Goal: Task Accomplishment & Management: Manage account settings

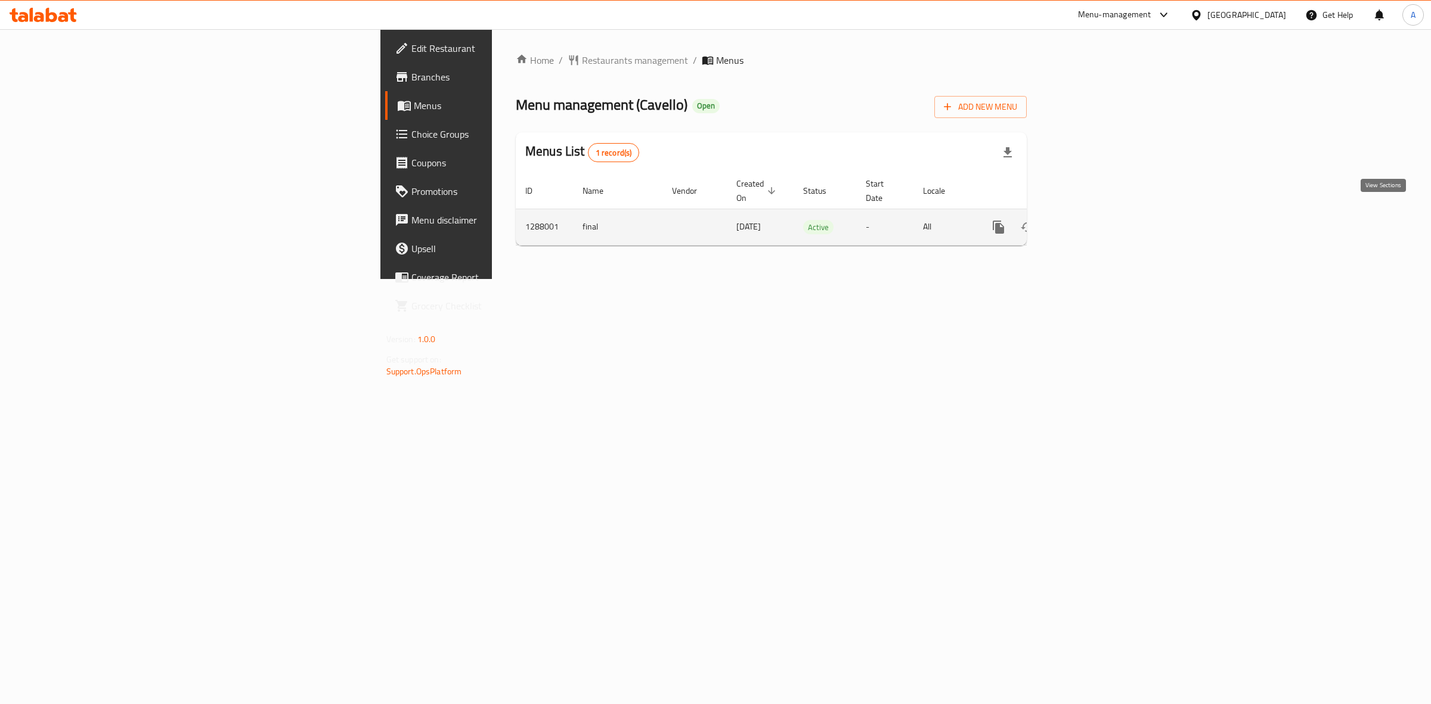
click at [1092, 220] on icon "enhanced table" at bounding box center [1085, 227] width 14 height 14
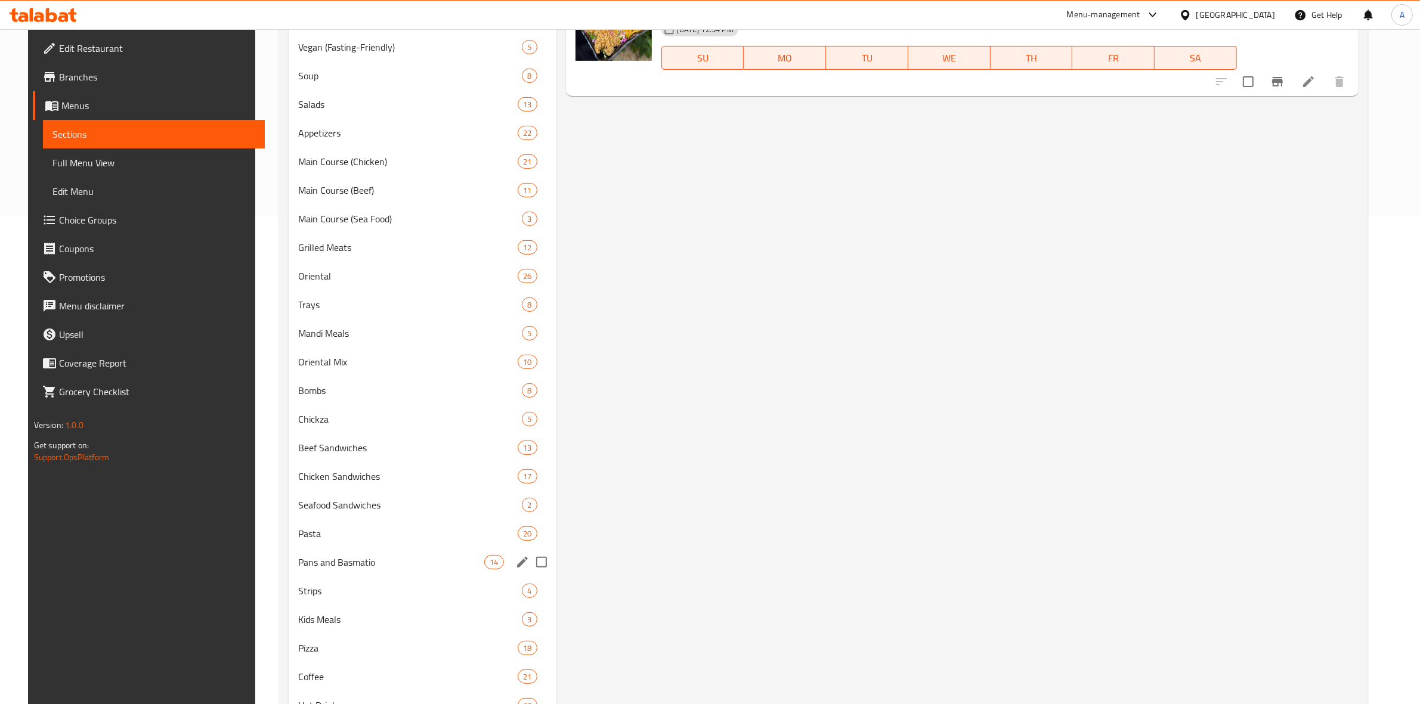
scroll to position [562, 0]
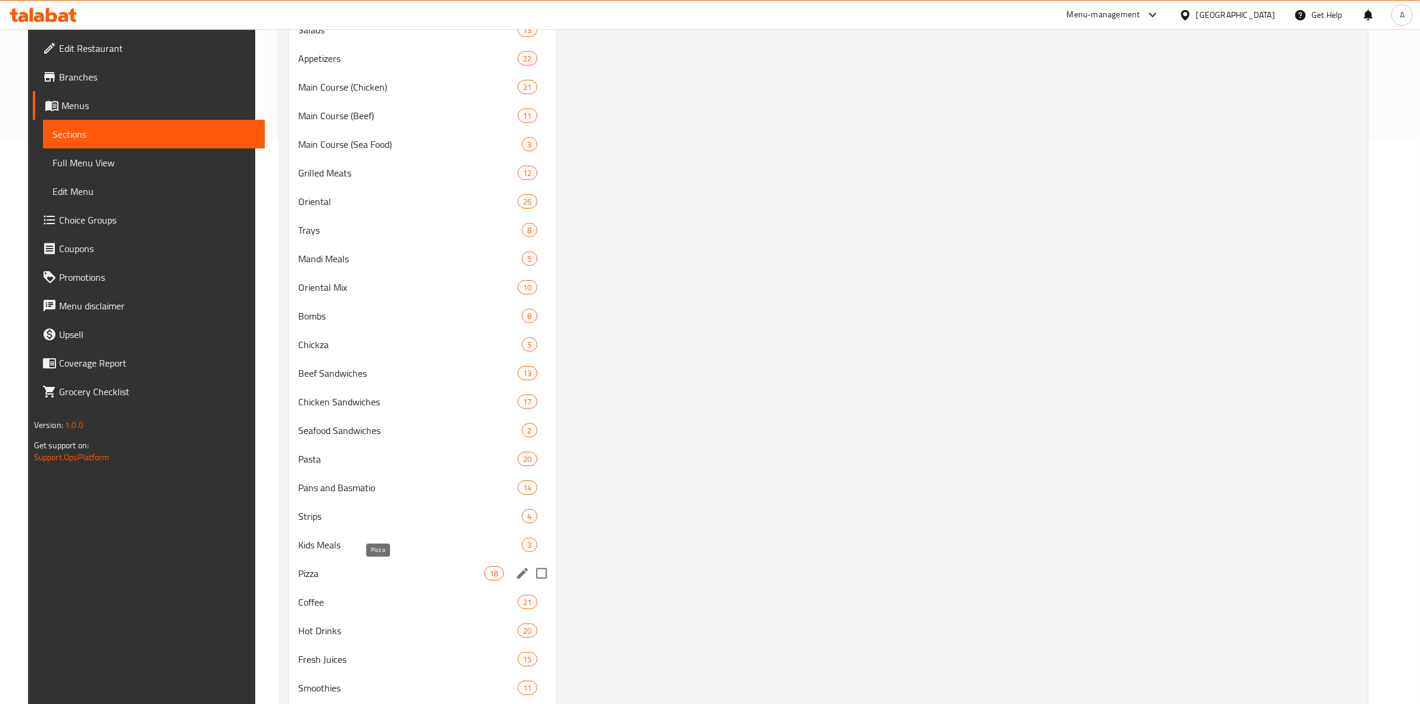
click at [370, 576] on span "Pizza" at bounding box center [391, 574] width 186 height 14
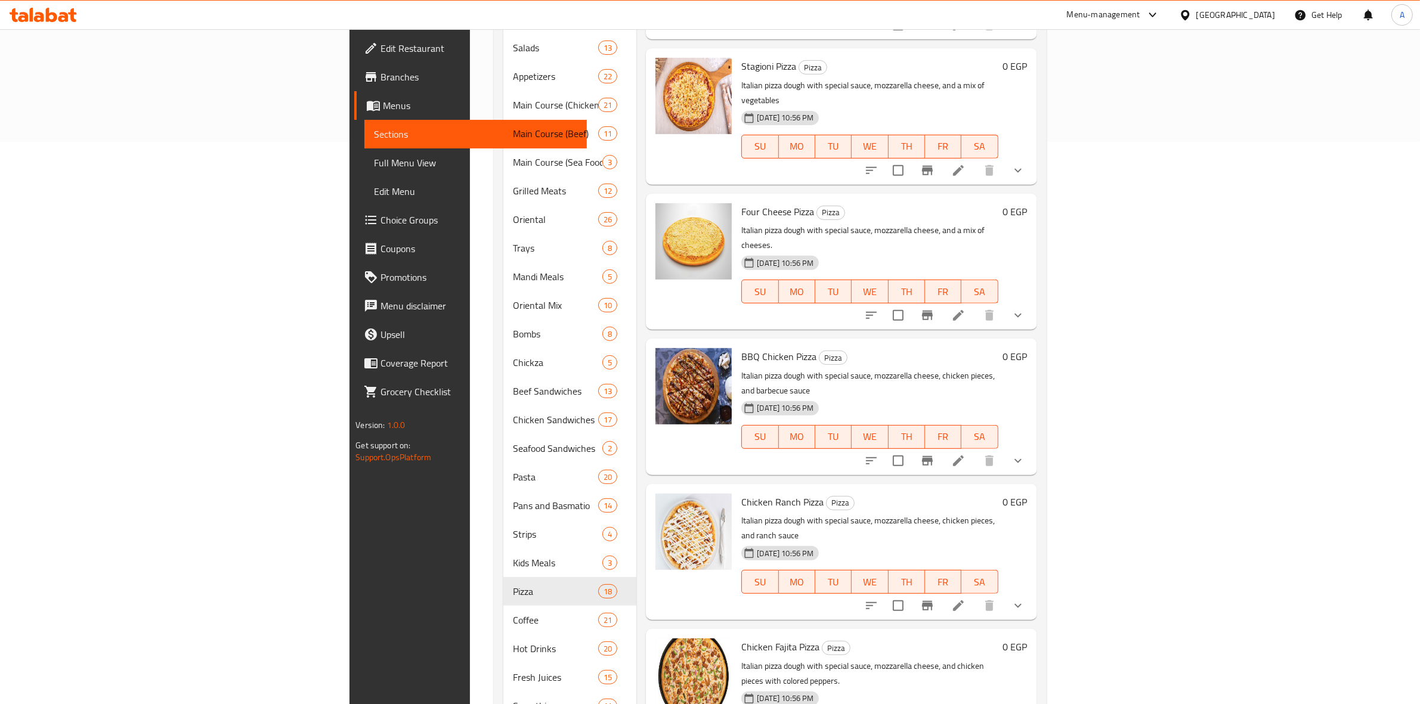
click at [1025, 454] on icon "show more" at bounding box center [1018, 461] width 14 height 14
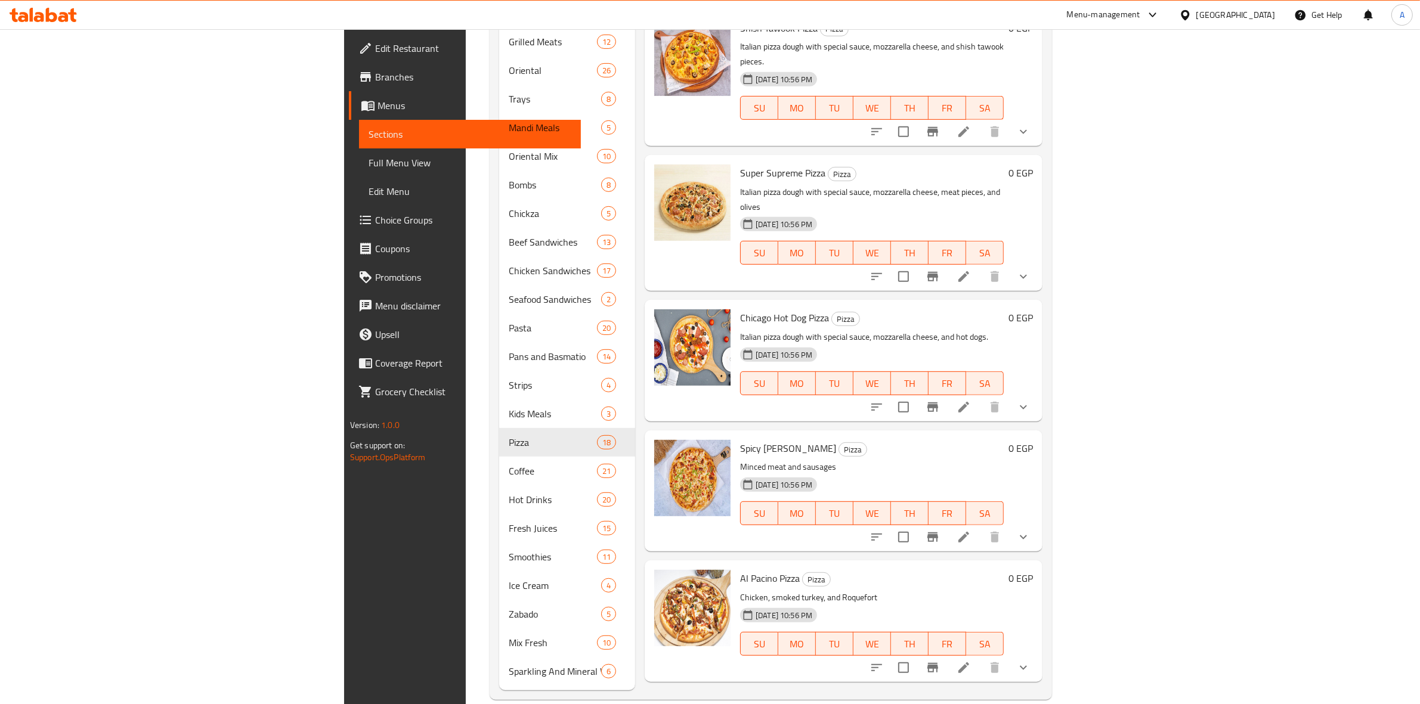
scroll to position [1671, 0]
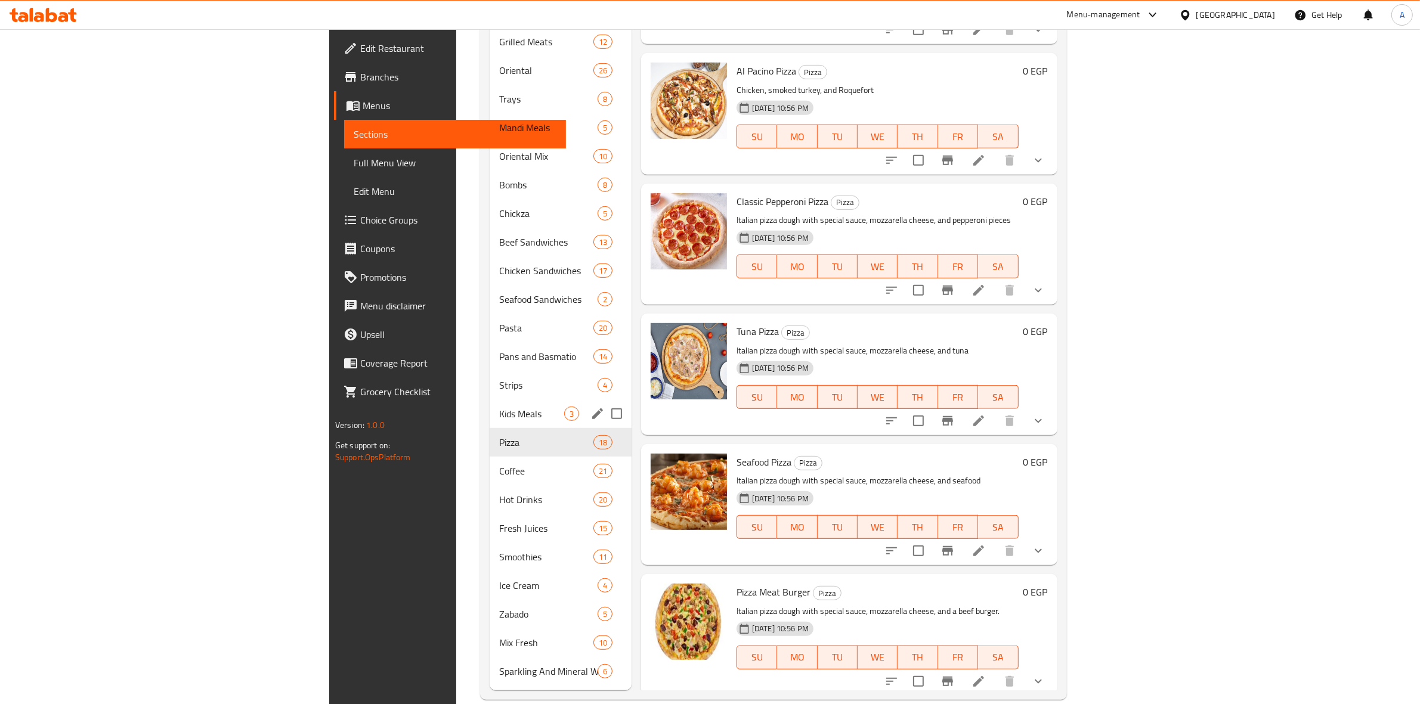
click at [490, 376] on div "Strips 4" at bounding box center [561, 385] width 142 height 29
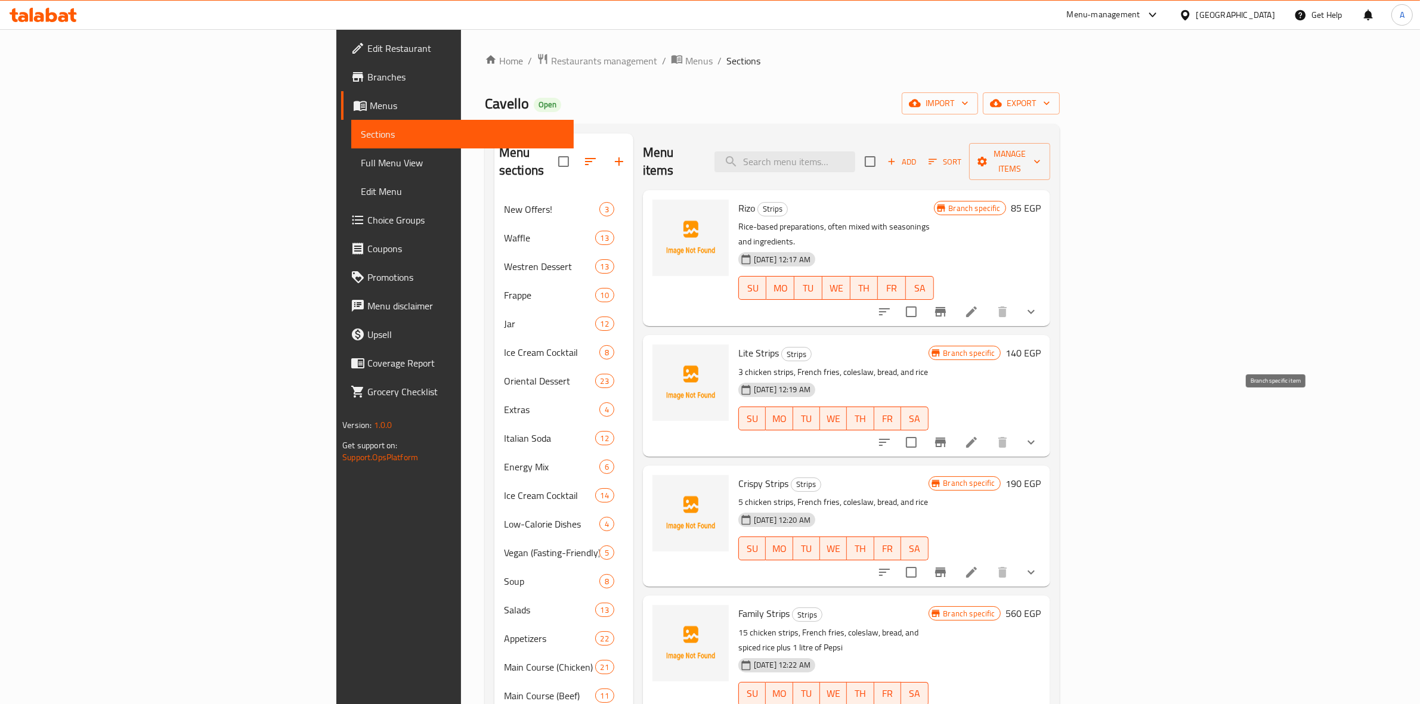
click at [946, 438] on icon "Branch-specific-item" at bounding box center [940, 443] width 11 height 10
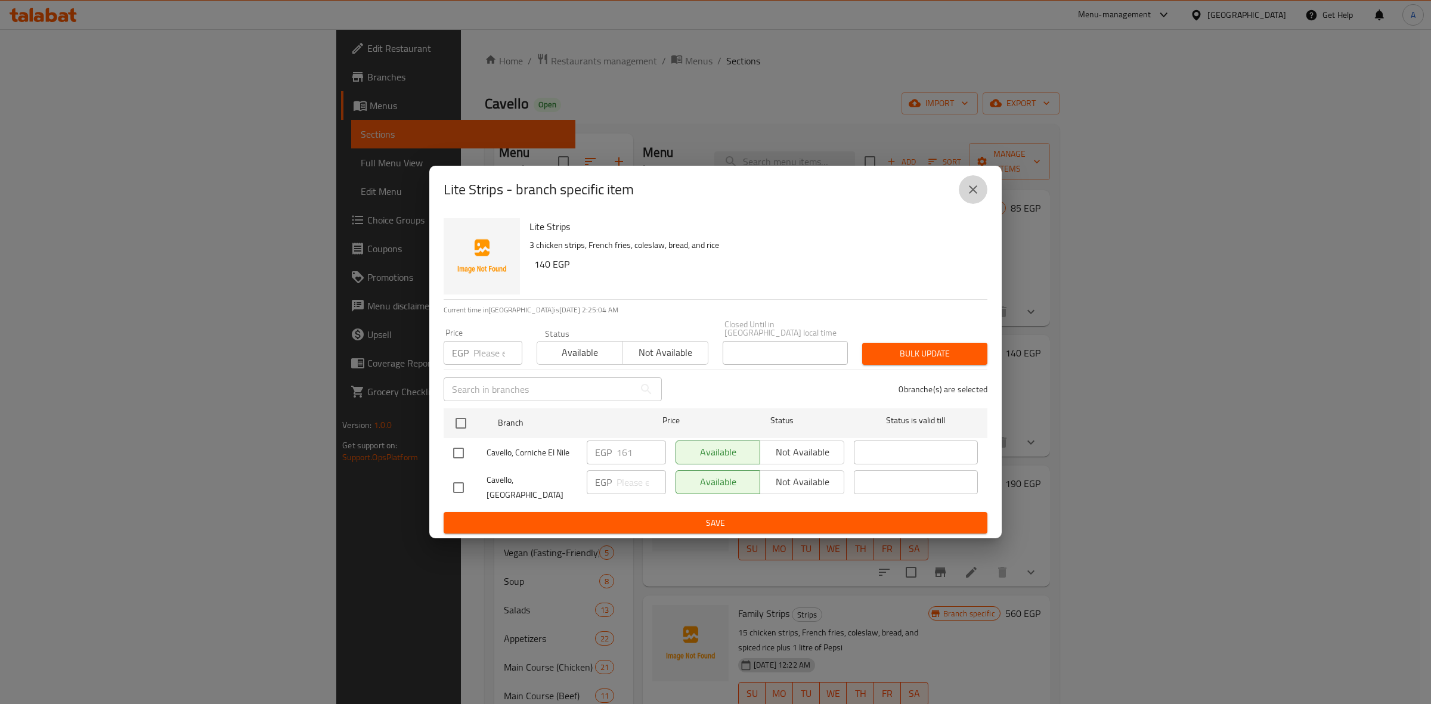
click at [973, 194] on icon "close" at bounding box center [973, 189] width 8 height 8
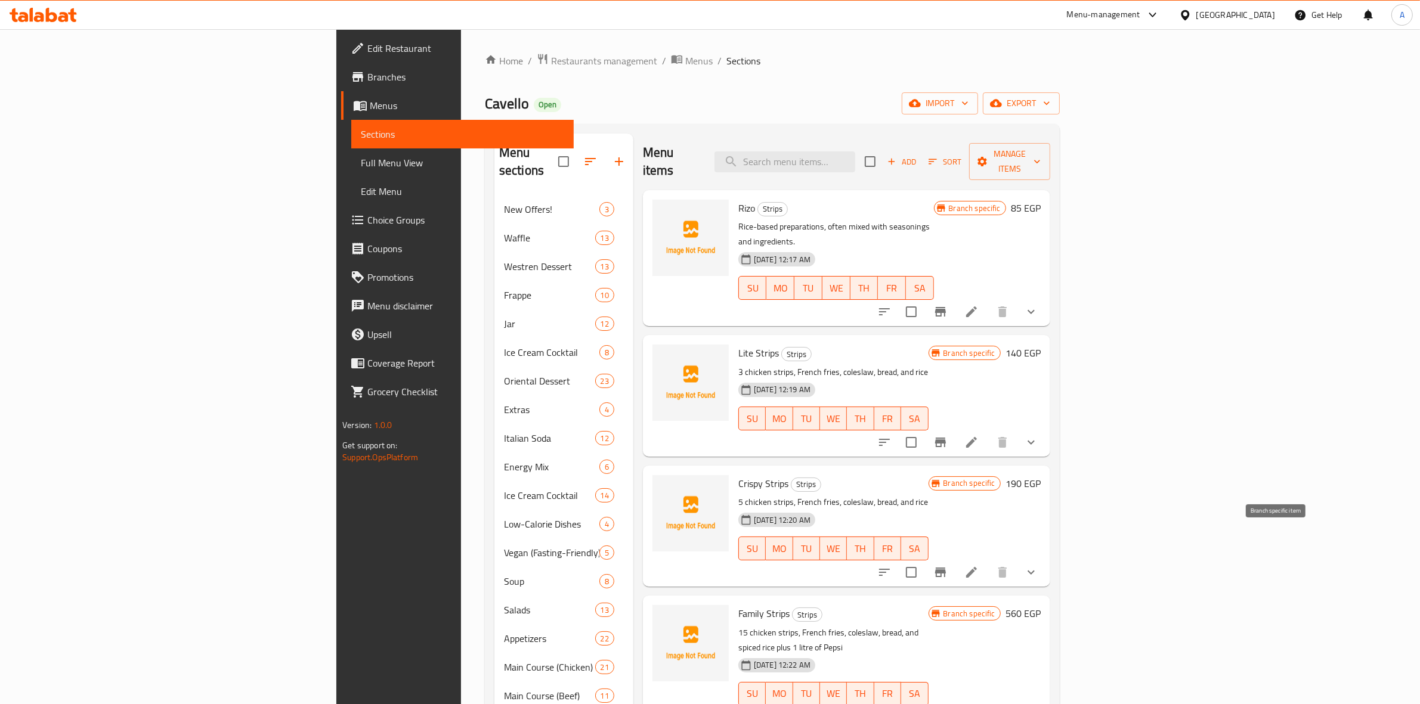
click at [955, 558] on button "Branch-specific-item" at bounding box center [940, 572] width 29 height 29
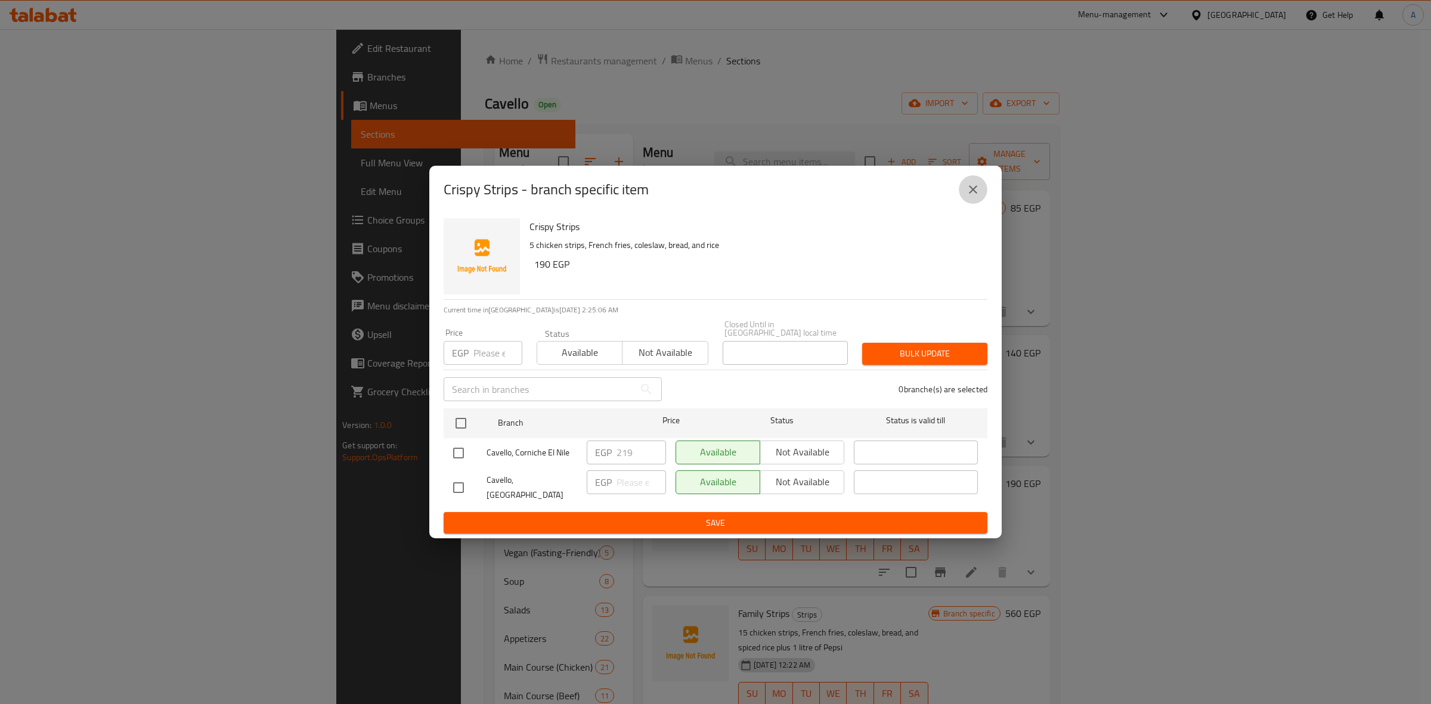
click at [970, 197] on icon "close" at bounding box center [973, 190] width 14 height 14
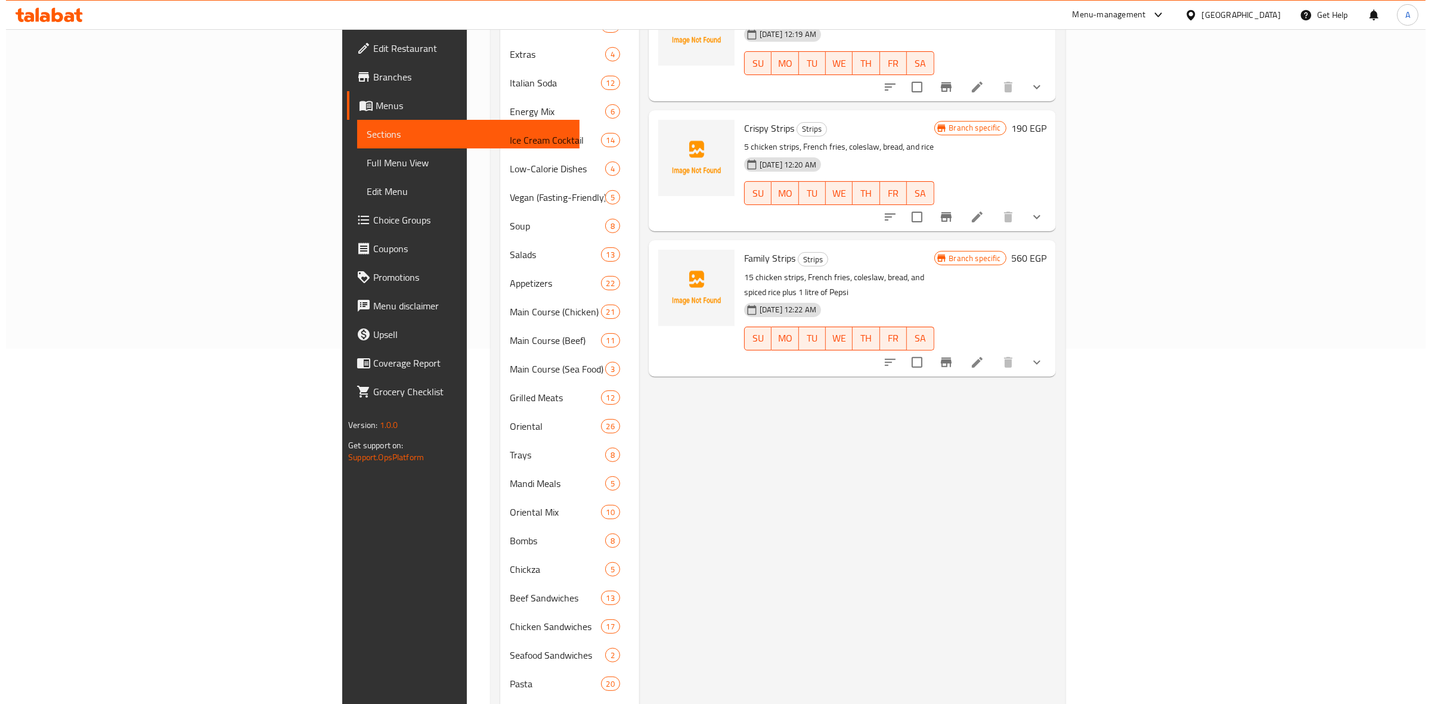
scroll to position [373, 0]
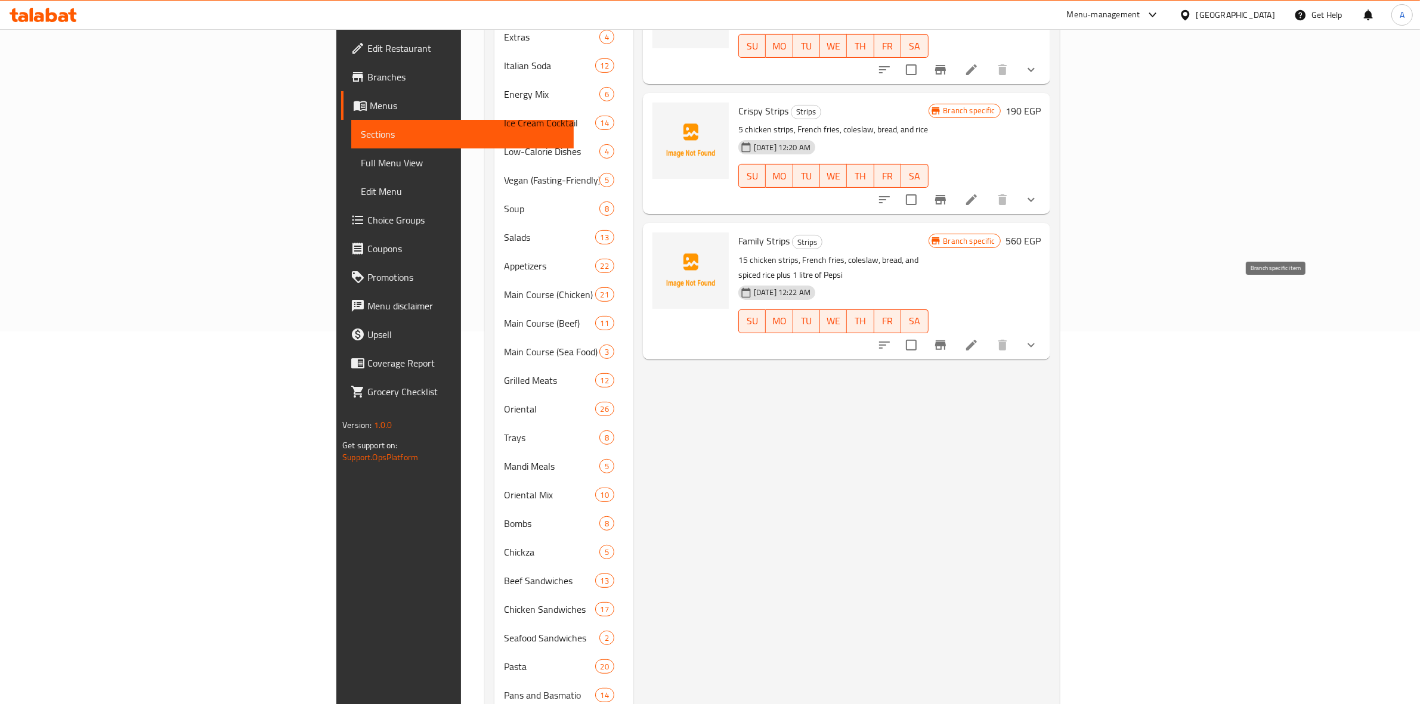
click at [955, 331] on button "Branch-specific-item" at bounding box center [940, 345] width 29 height 29
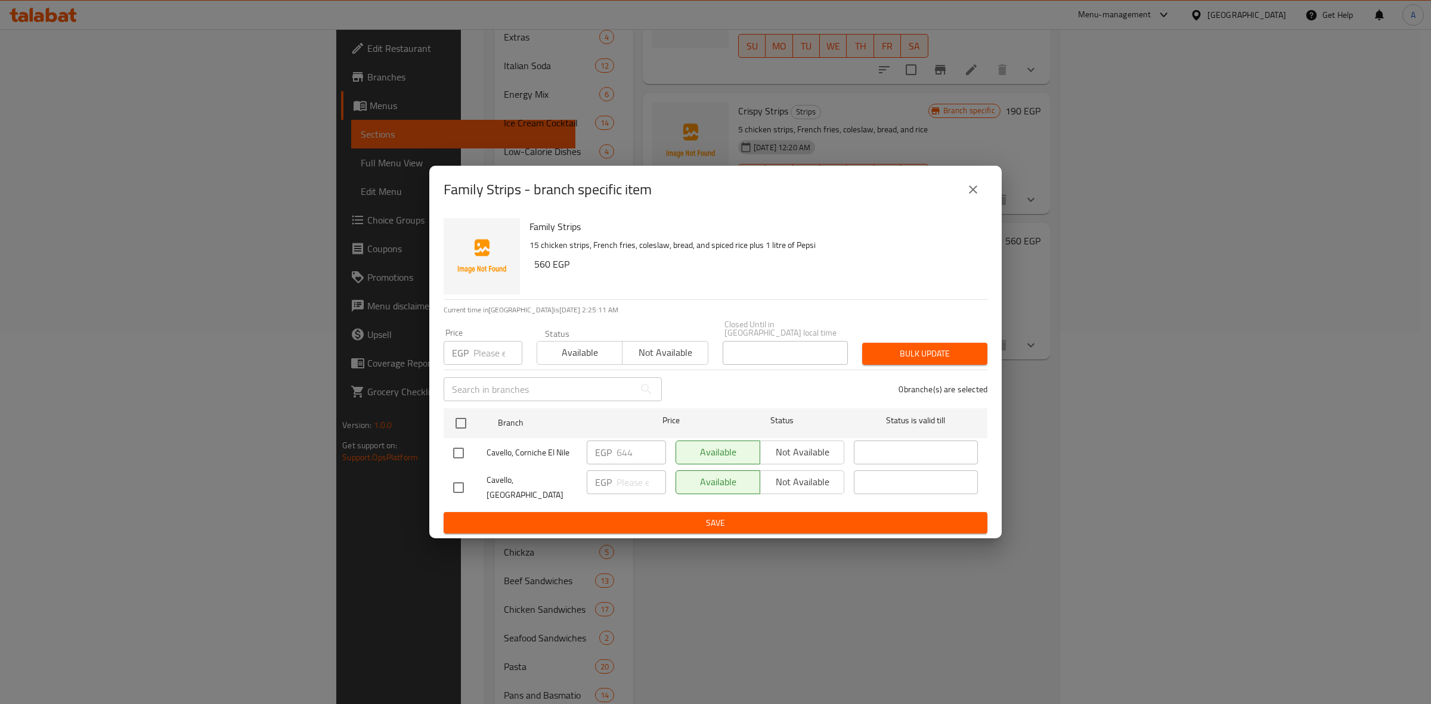
click at [975, 197] on icon "close" at bounding box center [973, 190] width 14 height 14
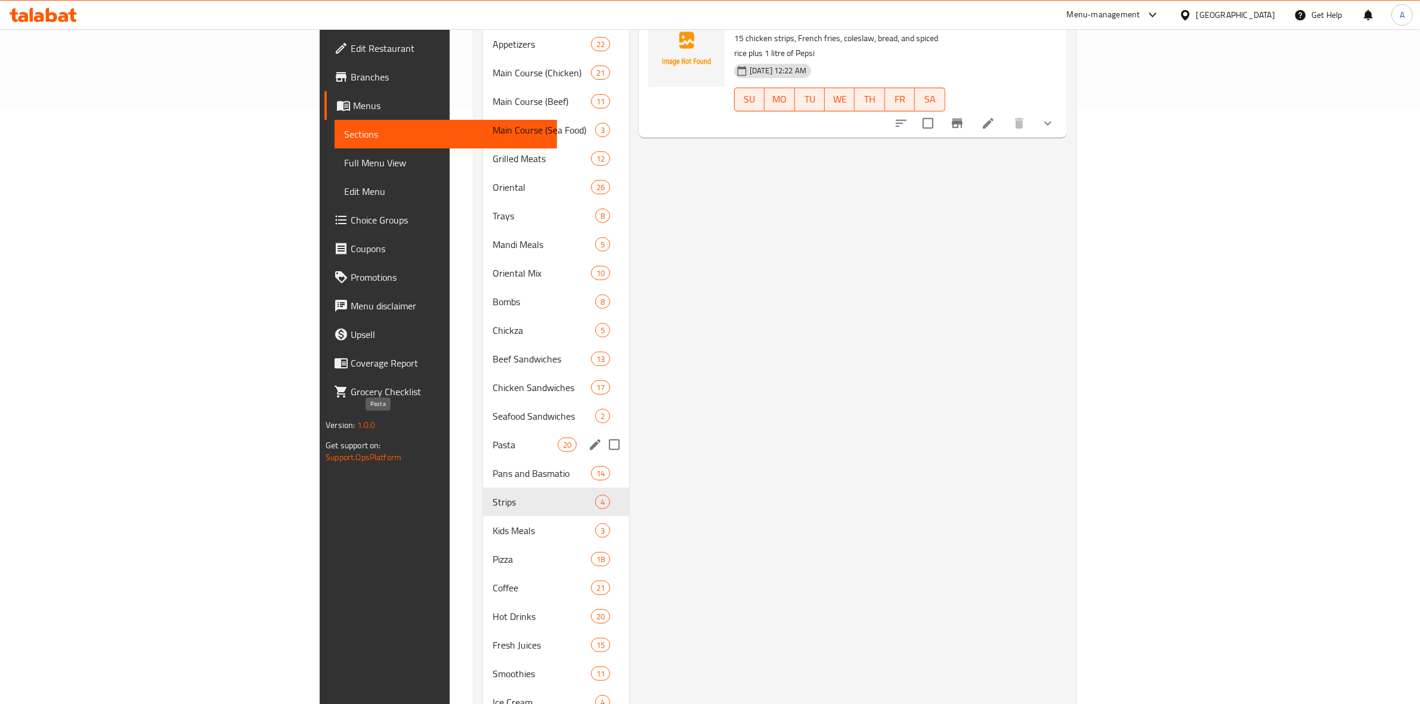
scroll to position [596, 0]
click at [493, 550] on span "Pizza" at bounding box center [525, 557] width 64 height 14
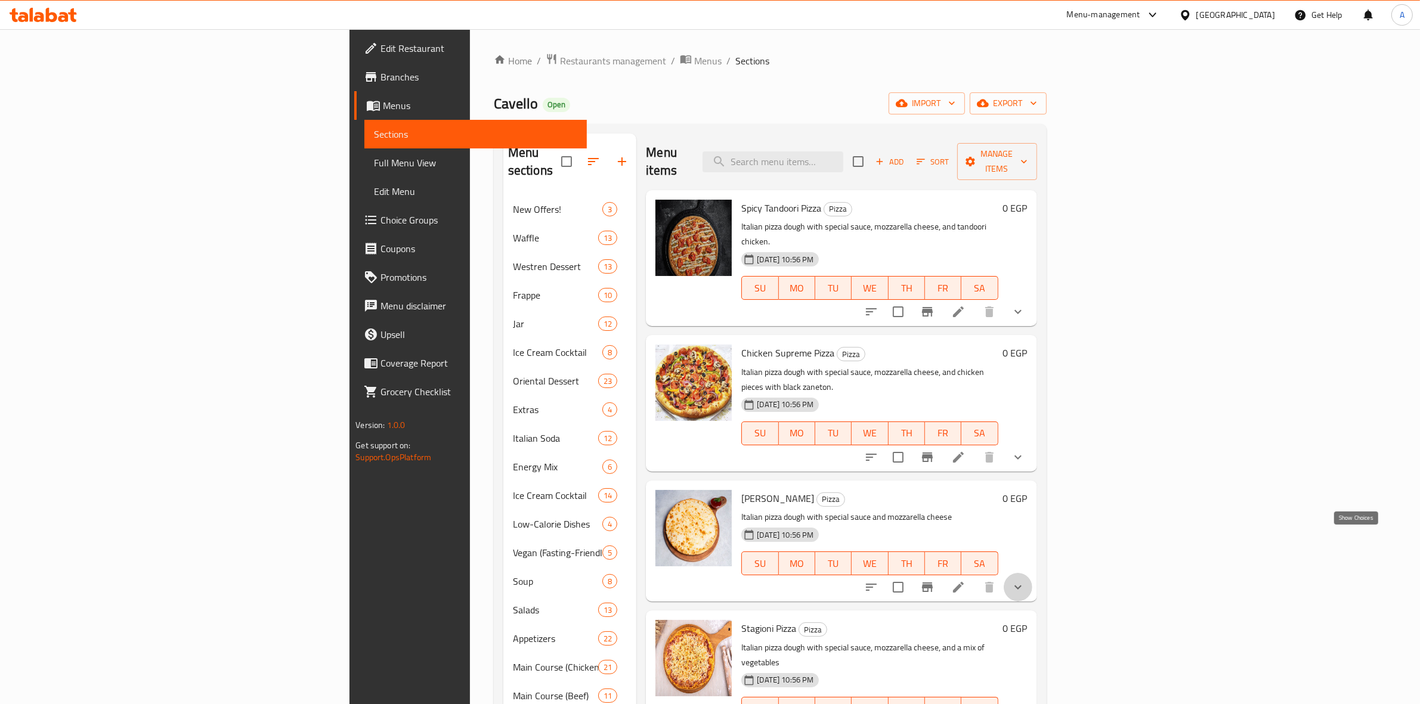
click at [1025, 580] on icon "show more" at bounding box center [1018, 587] width 14 height 14
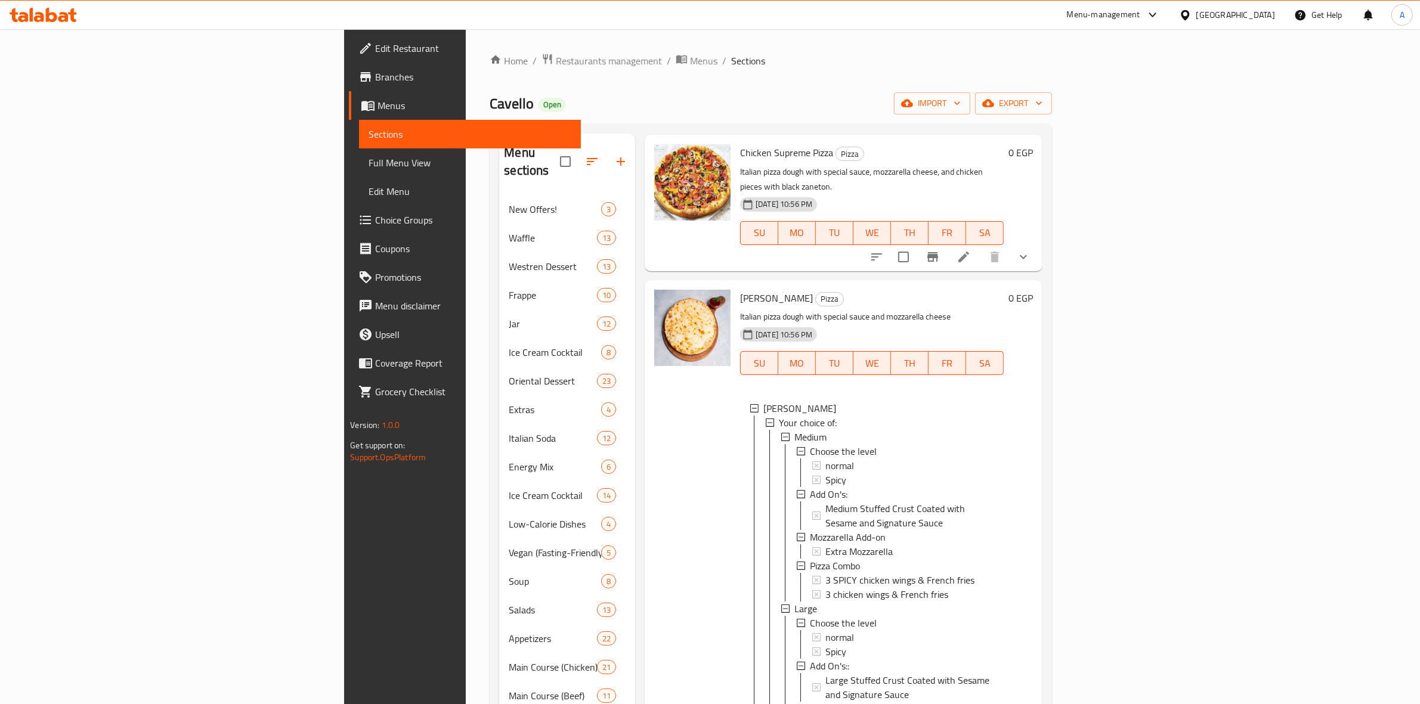
scroll to position [224, 0]
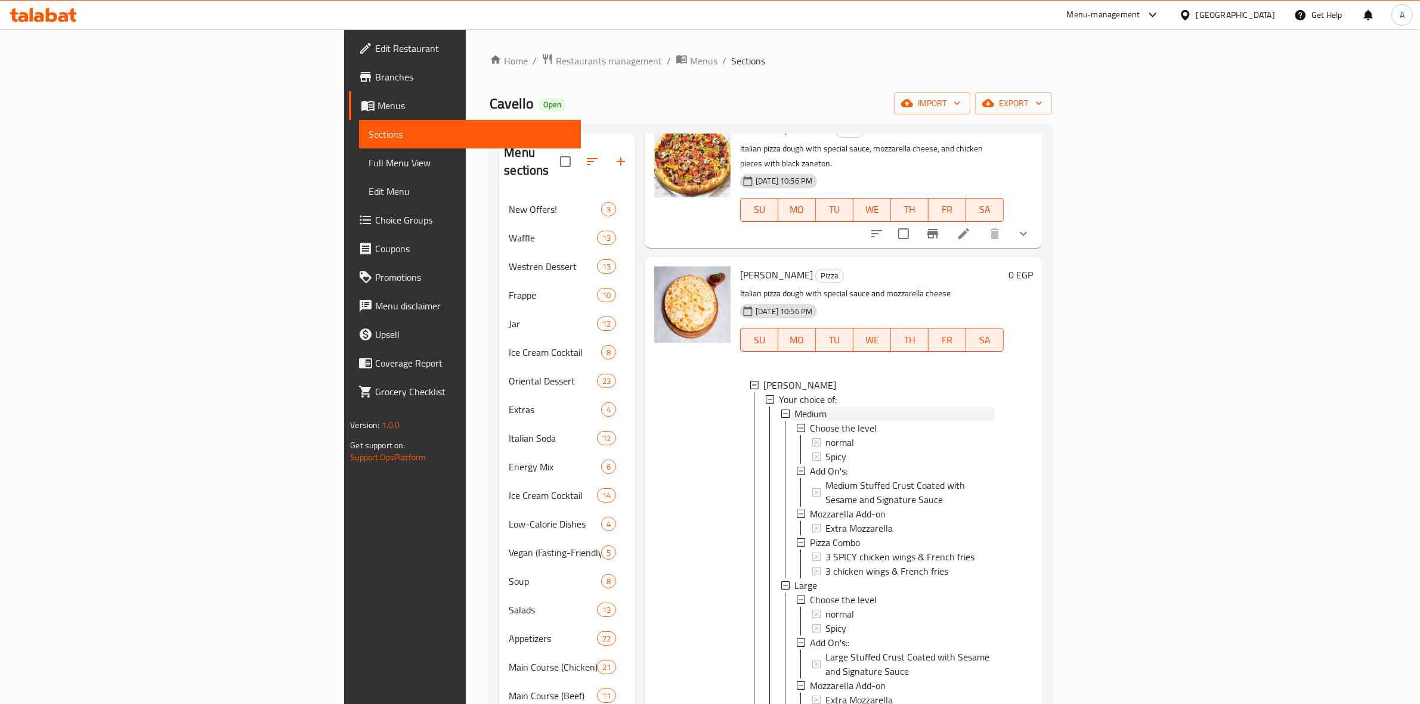
click at [794, 407] on span "Medium" at bounding box center [810, 414] width 32 height 14
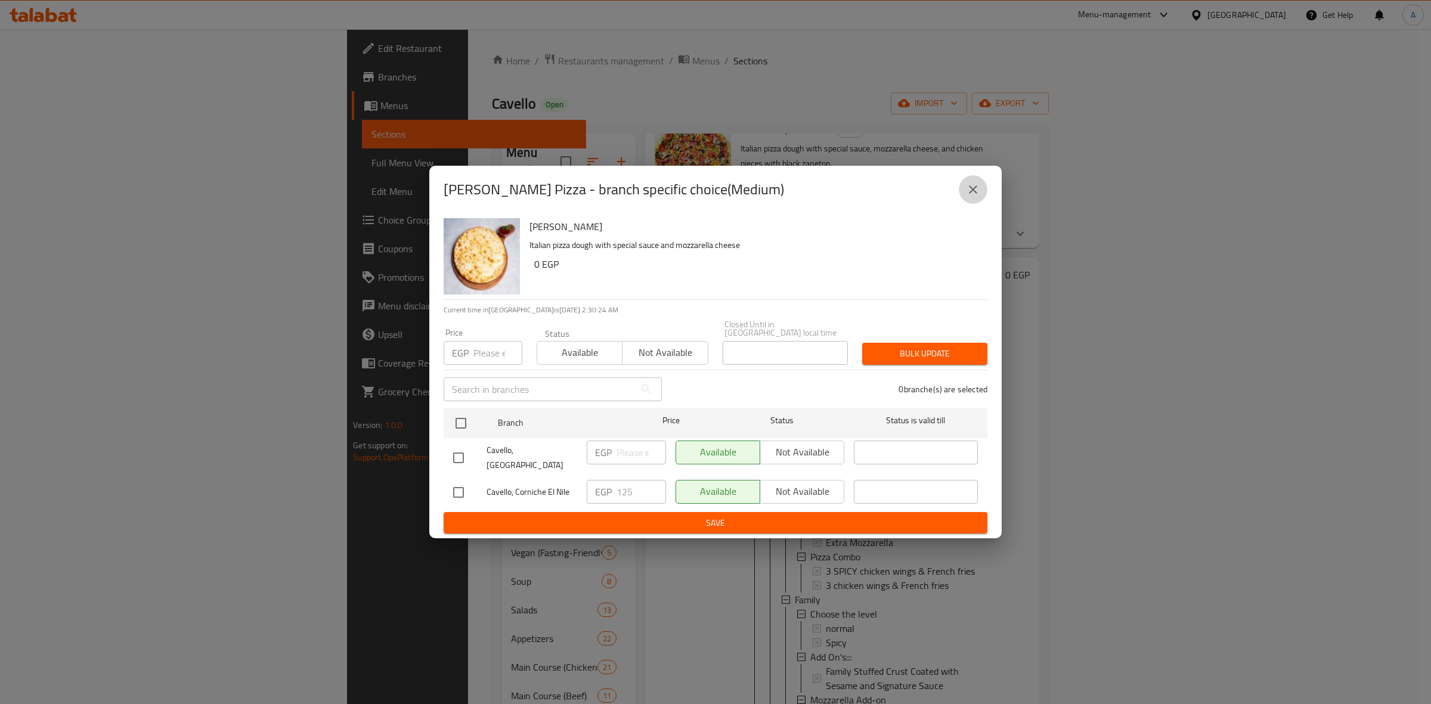
click at [981, 200] on button "close" at bounding box center [973, 189] width 29 height 29
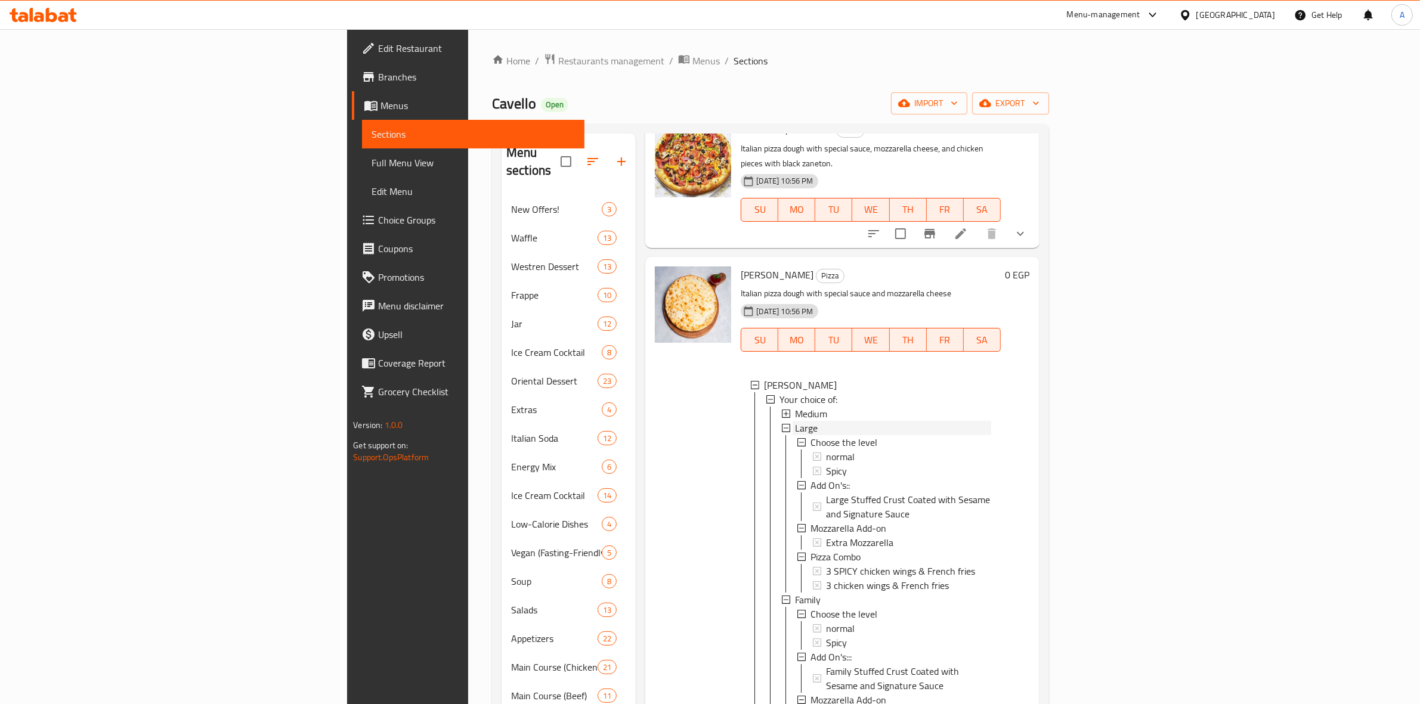
click at [795, 421] on div "Large" at bounding box center [893, 428] width 196 height 14
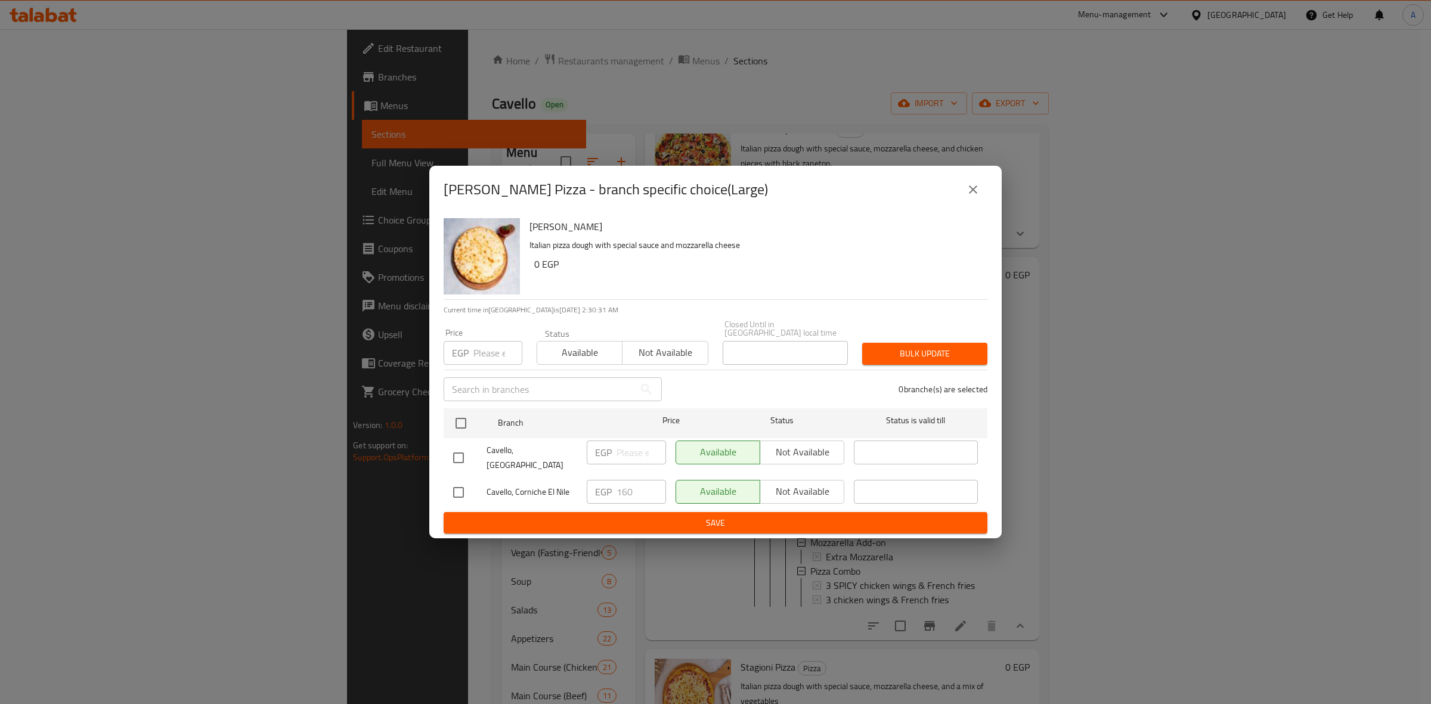
click at [965, 197] on button "close" at bounding box center [973, 189] width 29 height 29
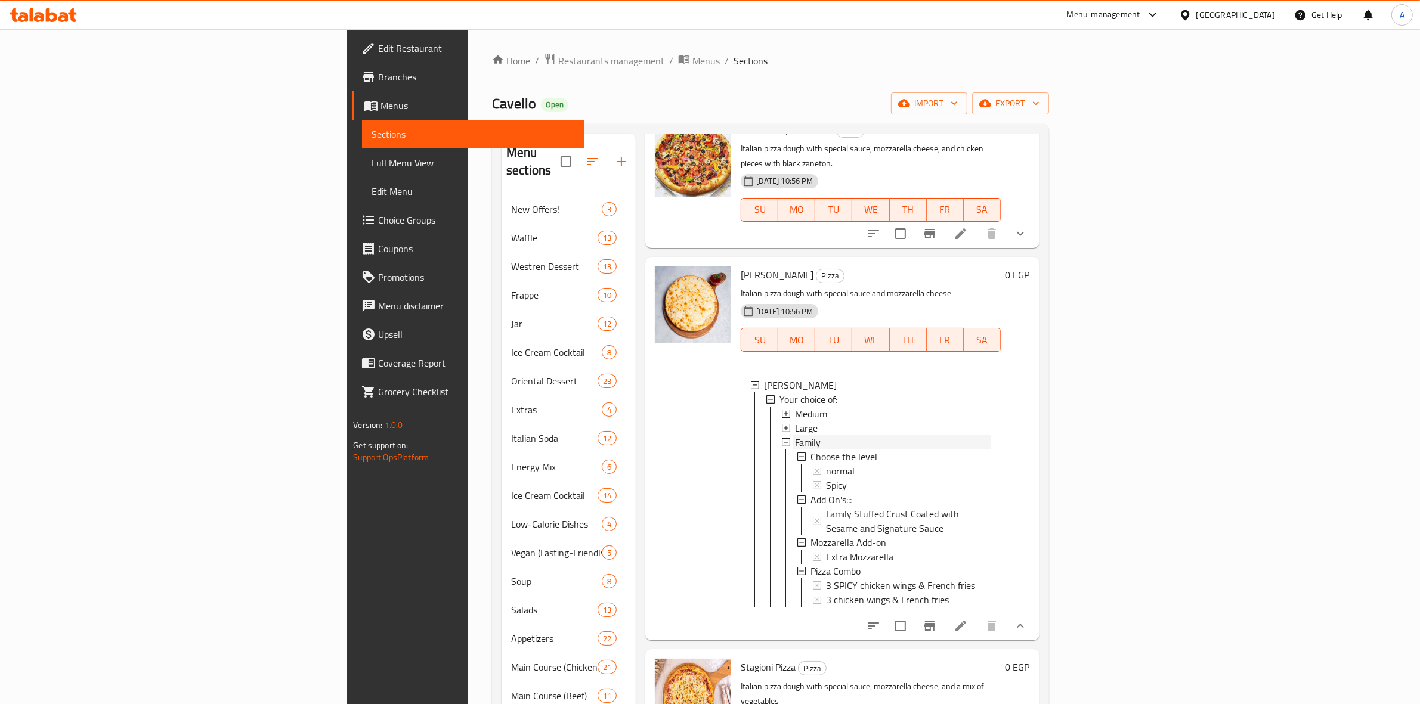
click at [795, 435] on div "Family" at bounding box center [893, 442] width 196 height 14
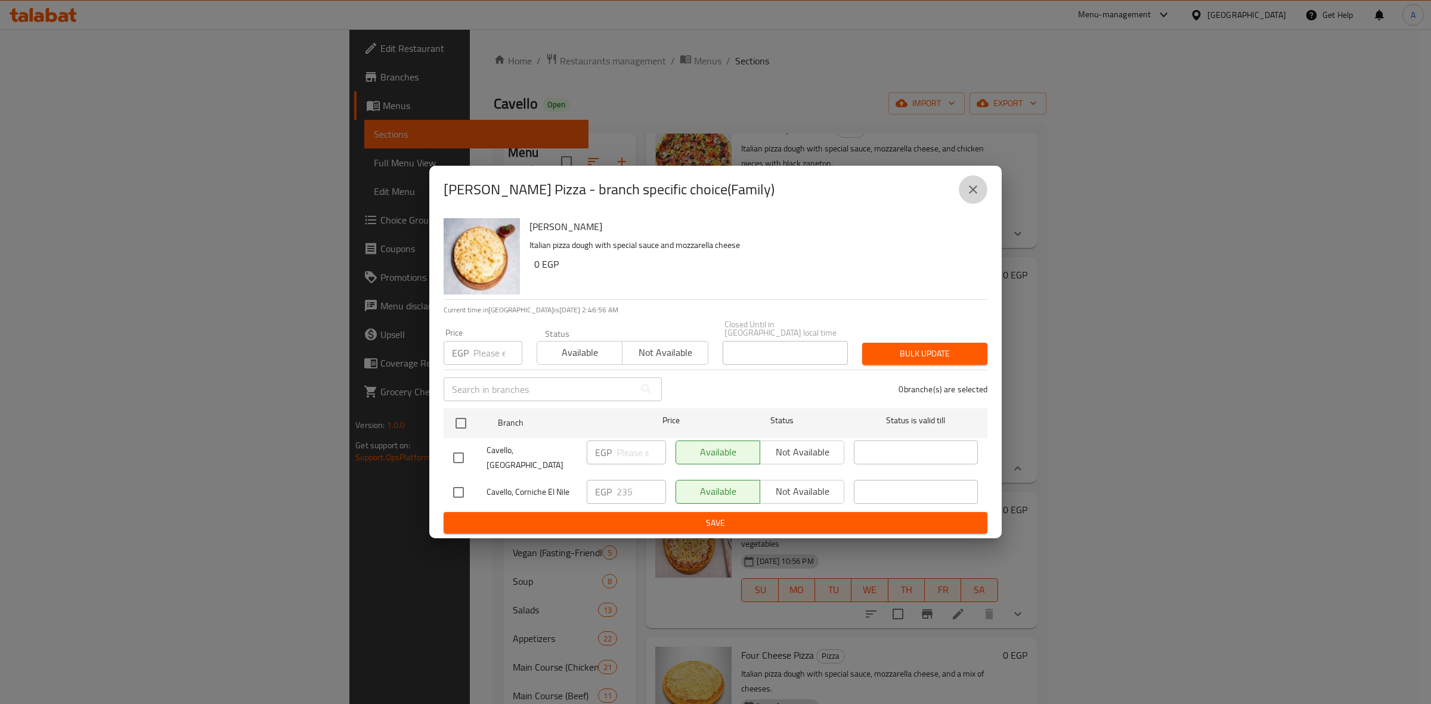
click at [974, 195] on icon "close" at bounding box center [973, 190] width 14 height 14
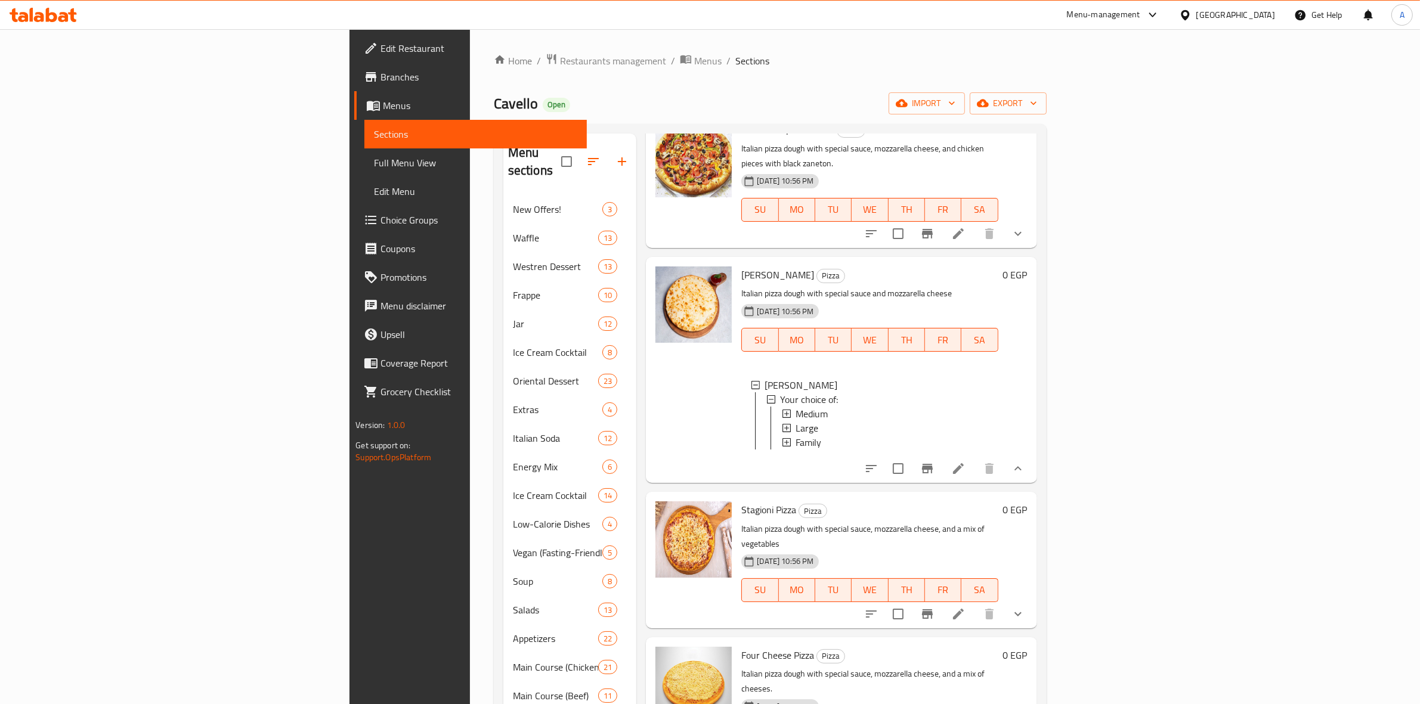
click at [48, 21] on icon at bounding box center [51, 15] width 11 height 14
